Goal: Information Seeking & Learning: Understand process/instructions

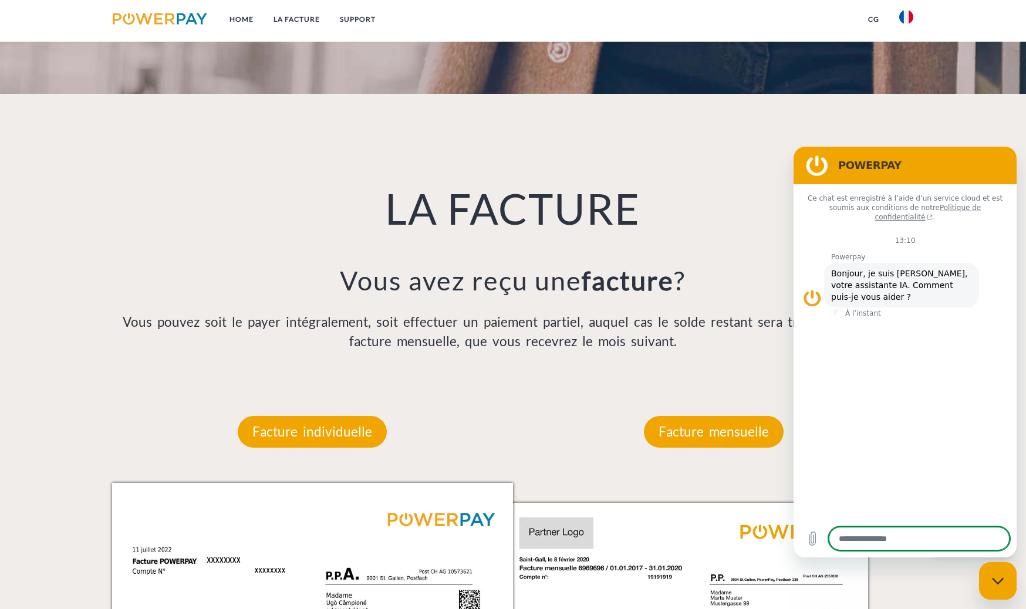
scroll to position [793, 0]
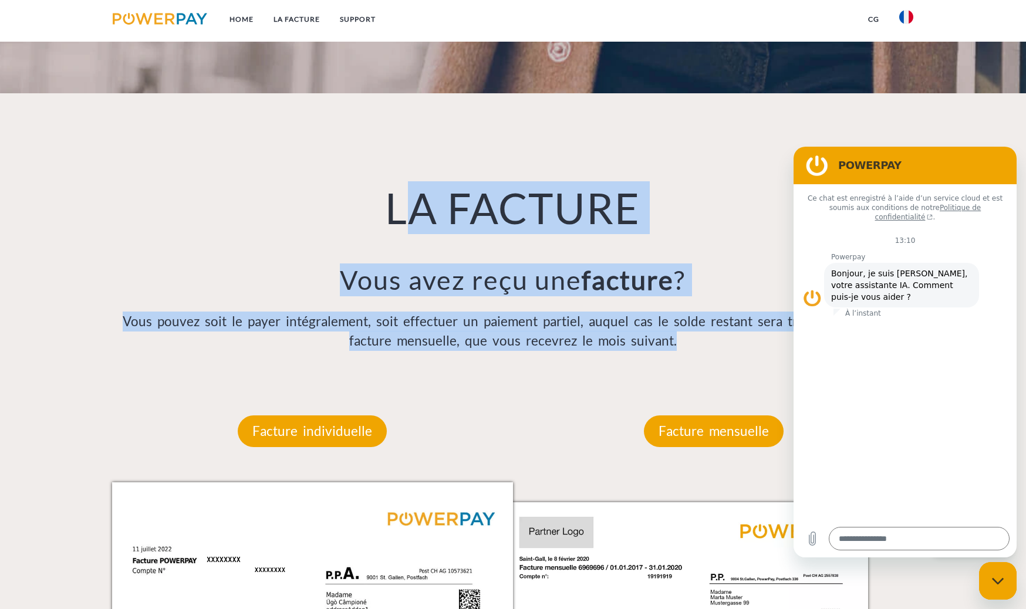
drag, startPoint x: 710, startPoint y: 339, endPoint x: 397, endPoint y: 208, distance: 339.9
click at [397, 208] on div "LA FACTURE Vous avez reçu une facture ? Vous pouvez soit le payer intégralement…" at bounding box center [513, 236] width 821 height 287
click at [905, 11] on img at bounding box center [906, 17] width 14 height 14
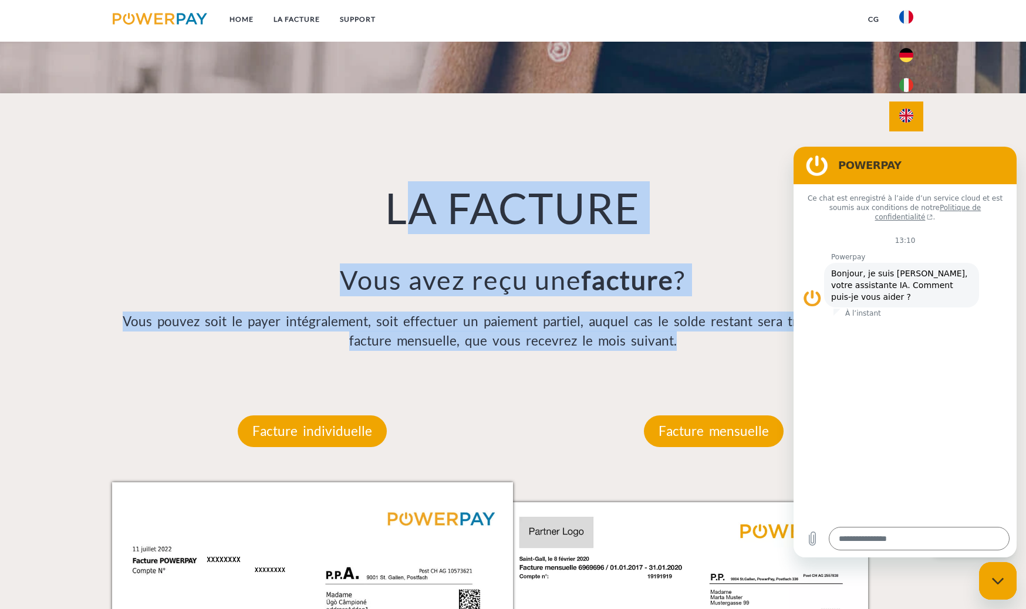
click at [910, 121] on img at bounding box center [906, 116] width 14 height 14
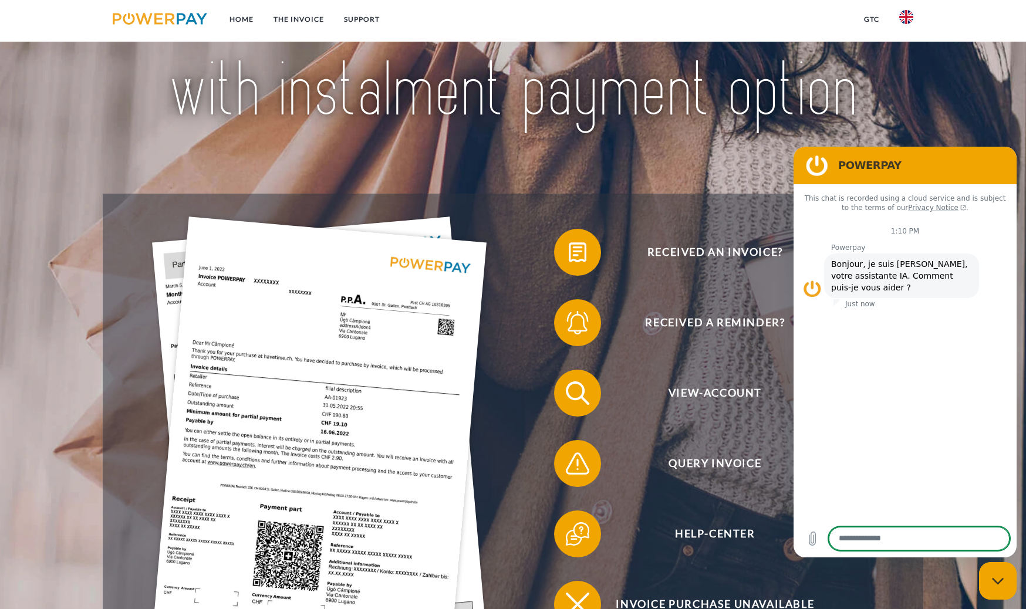
scroll to position [135, 0]
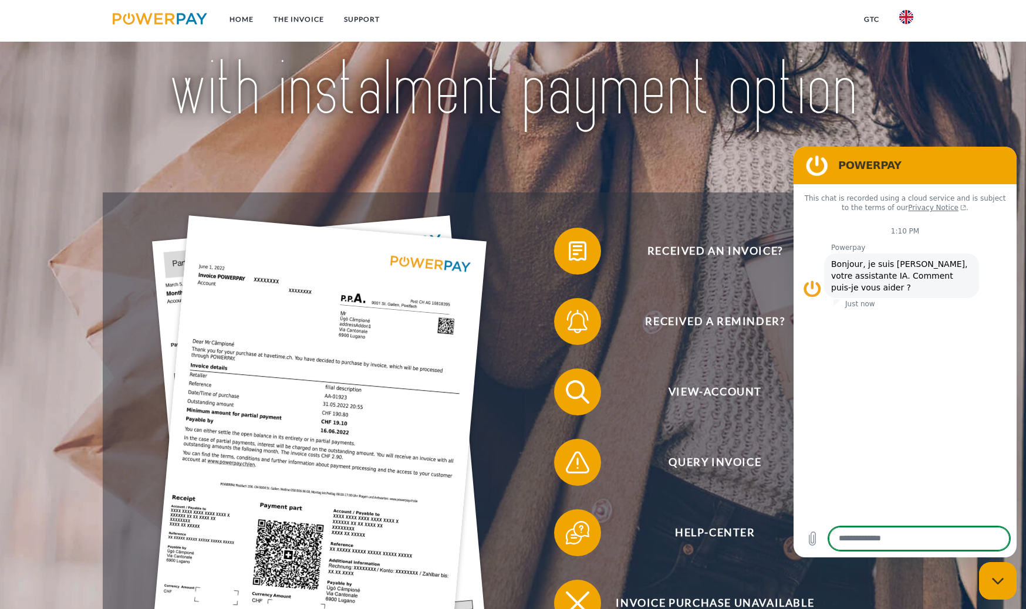
click at [1010, 587] on div "Close messaging window" at bounding box center [997, 580] width 35 height 35
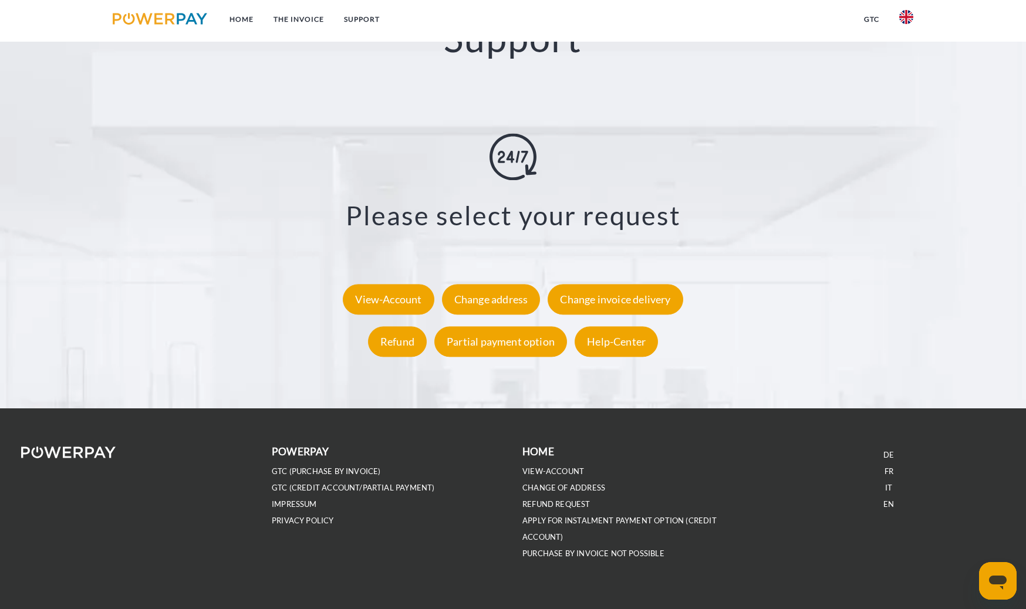
scroll to position [2304, 0]
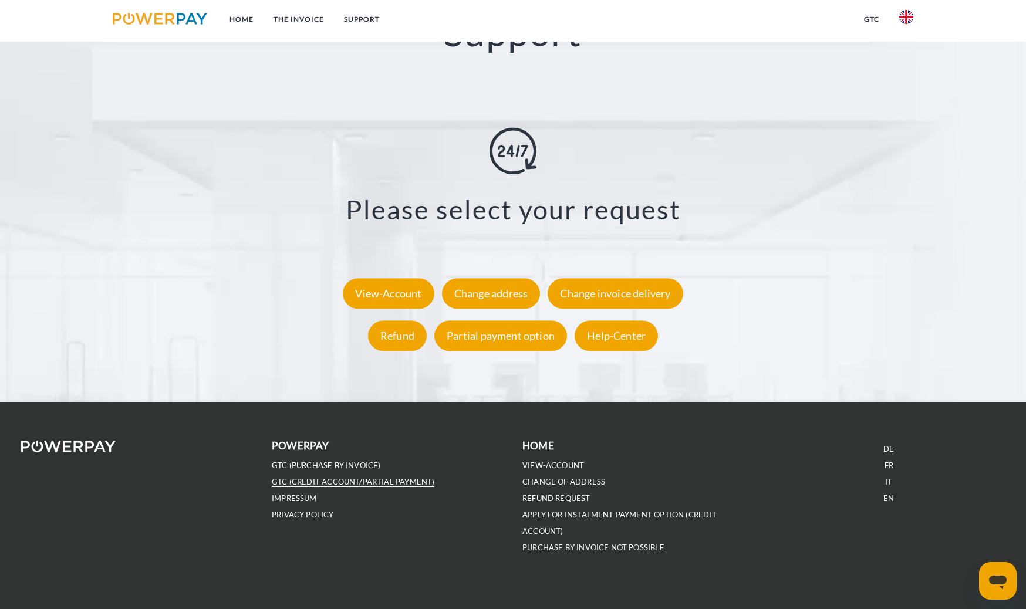
click at [409, 480] on link "GTC (Credit account/partial payment)" at bounding box center [353, 482] width 163 height 10
